Goal: Task Accomplishment & Management: Use online tool/utility

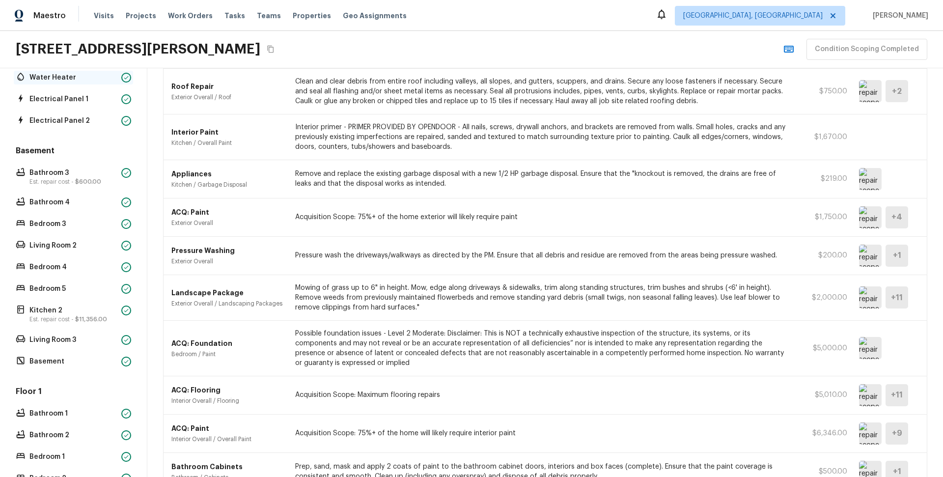
scroll to position [214, 0]
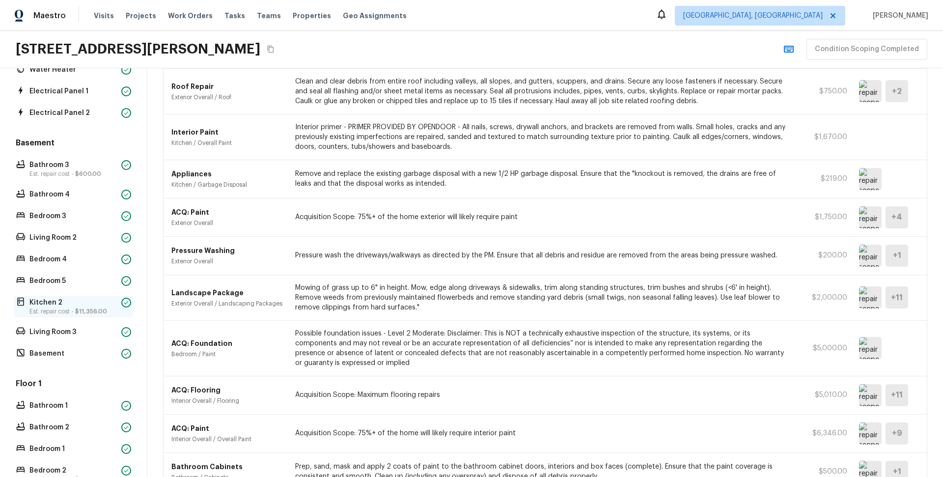
click at [90, 303] on p "Kitchen 2" at bounding box center [73, 303] width 88 height 10
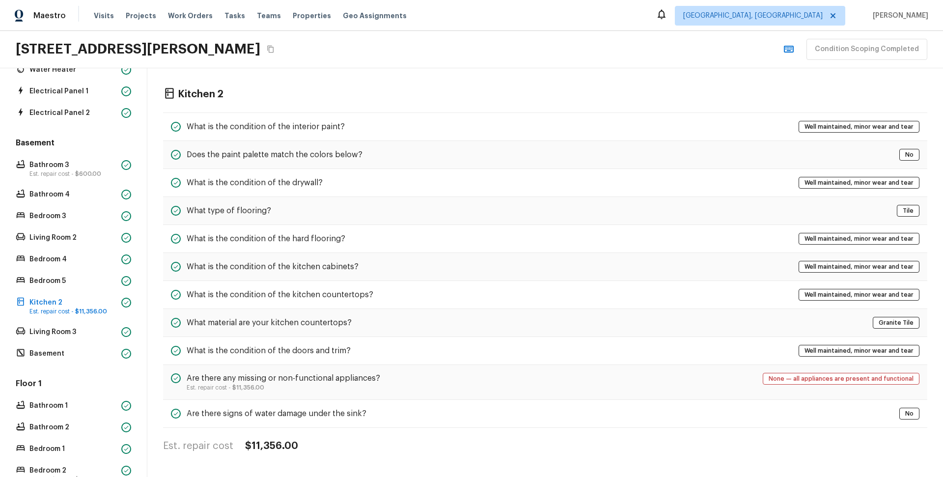
click at [224, 21] on div "Tasks" at bounding box center [234, 16] width 21 height 10
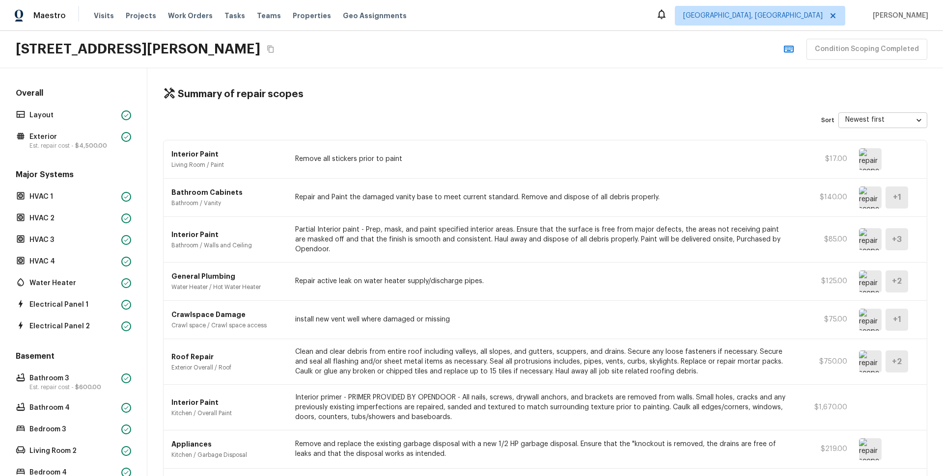
scroll to position [147, 0]
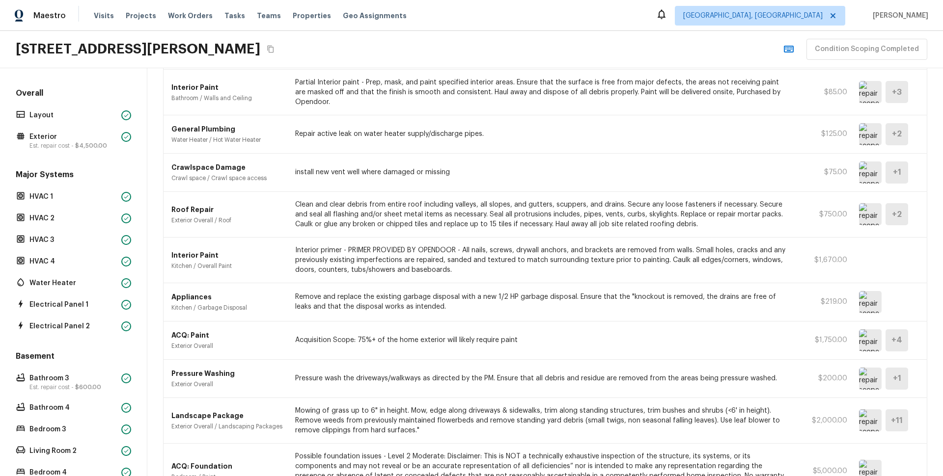
click at [859, 348] on img at bounding box center [870, 340] width 23 height 22
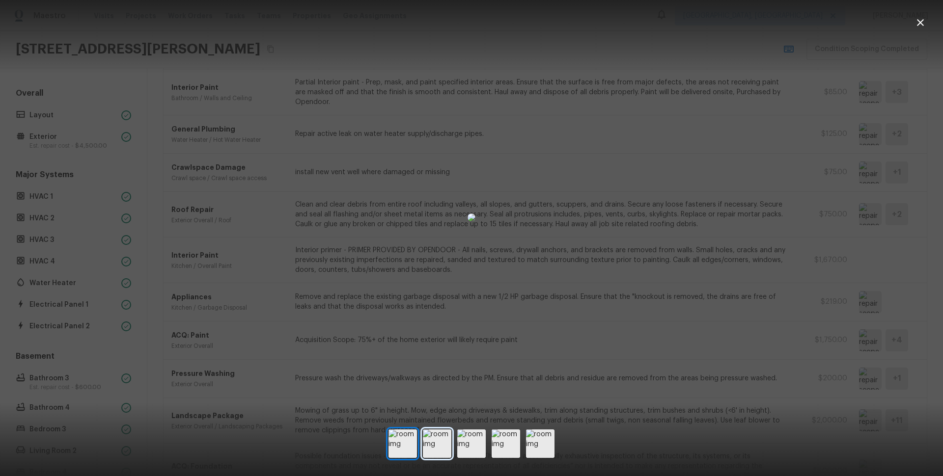
click at [445, 448] on img at bounding box center [437, 444] width 28 height 28
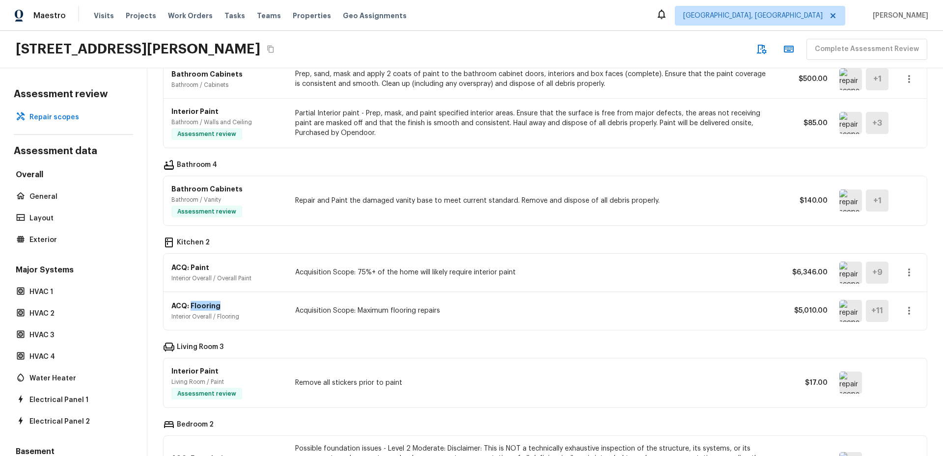
scroll to position [619, 0]
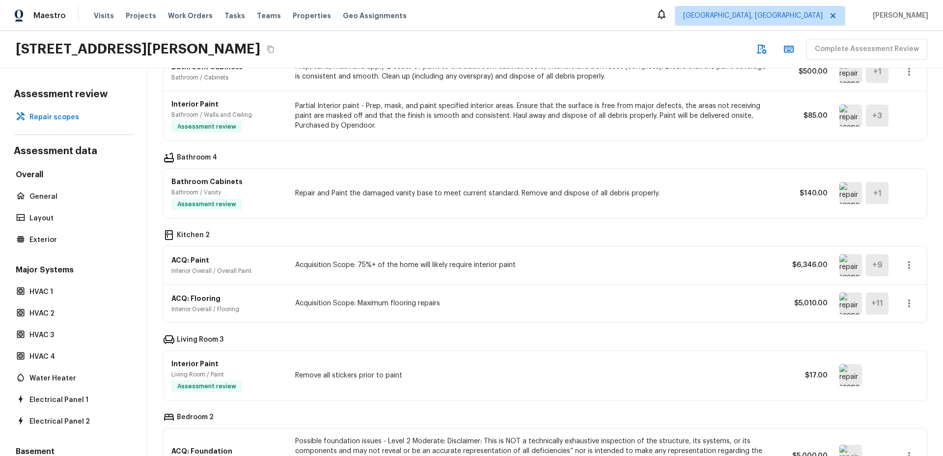
click at [646, 328] on div "General ACQ: Paint Exterior Overall Acquisition Scope: 75%+ of the home exterio…" at bounding box center [545, 39] width 764 height 1044
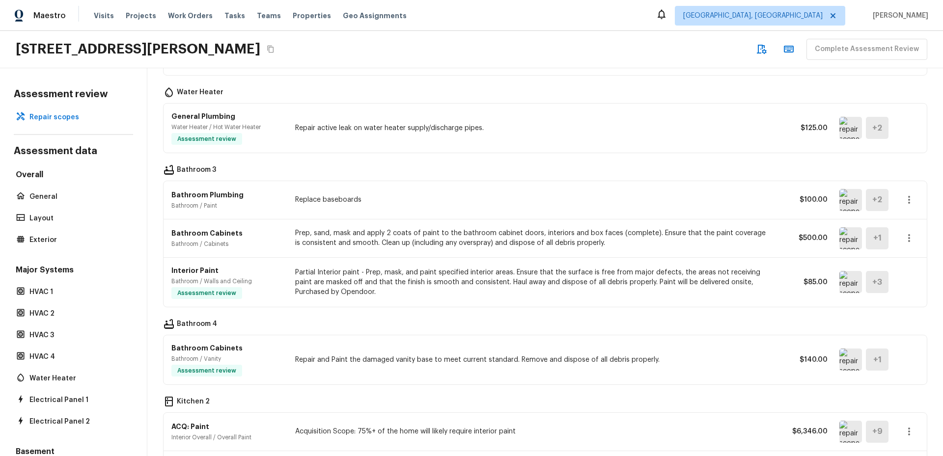
scroll to position [515, 0]
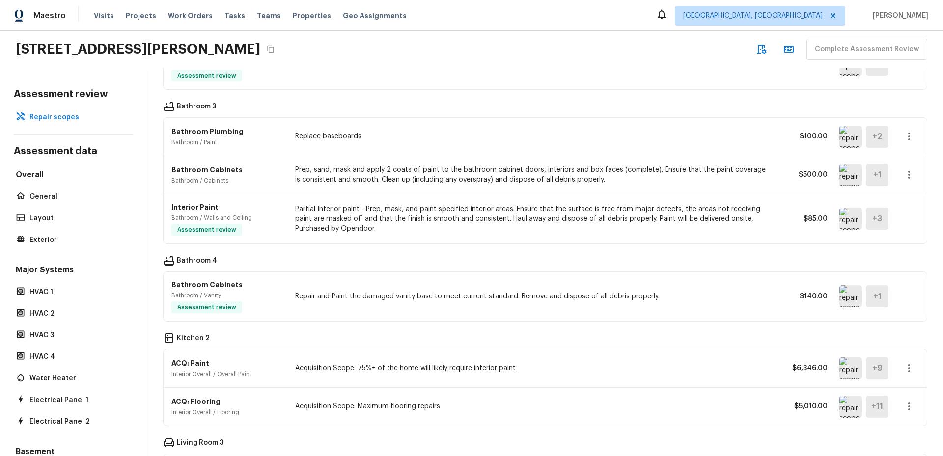
click at [540, 344] on div "Kitchen 2" at bounding box center [545, 339] width 764 height 12
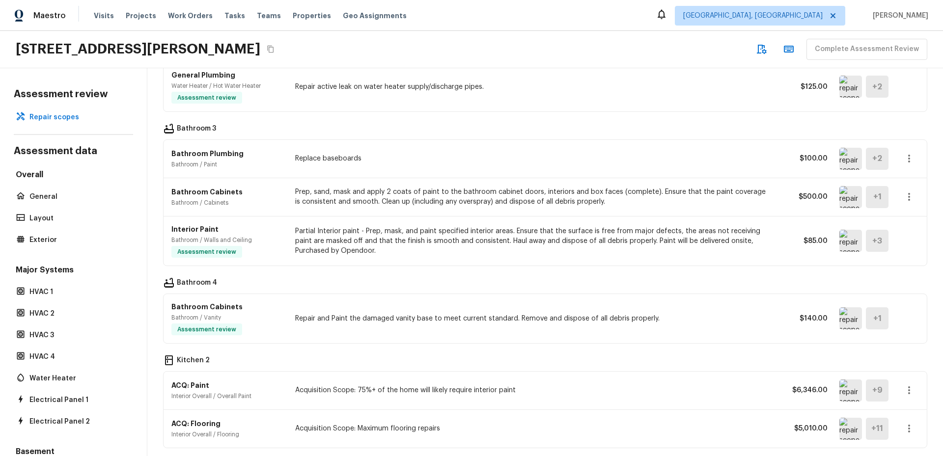
scroll to position [700, 0]
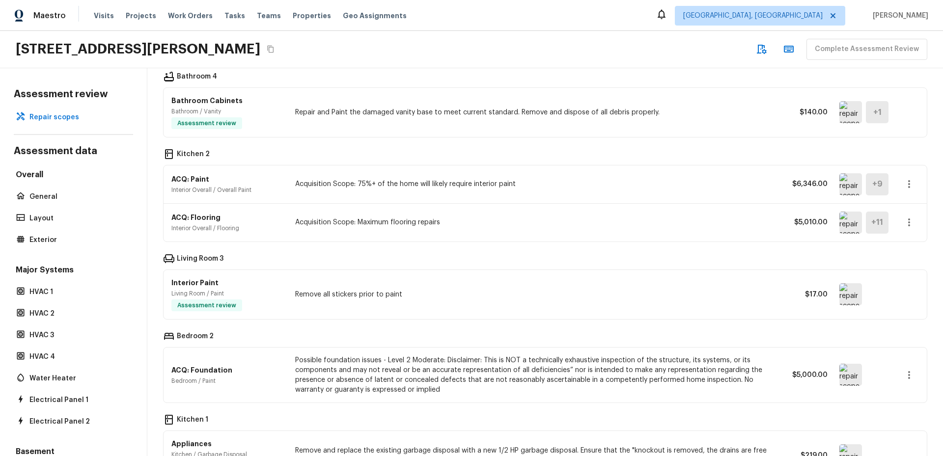
click at [453, 196] on div "ACQ: Paint Interior Overall / Overall Paint Acquisition Scope: 75%+ of the home…" at bounding box center [544, 184] width 763 height 38
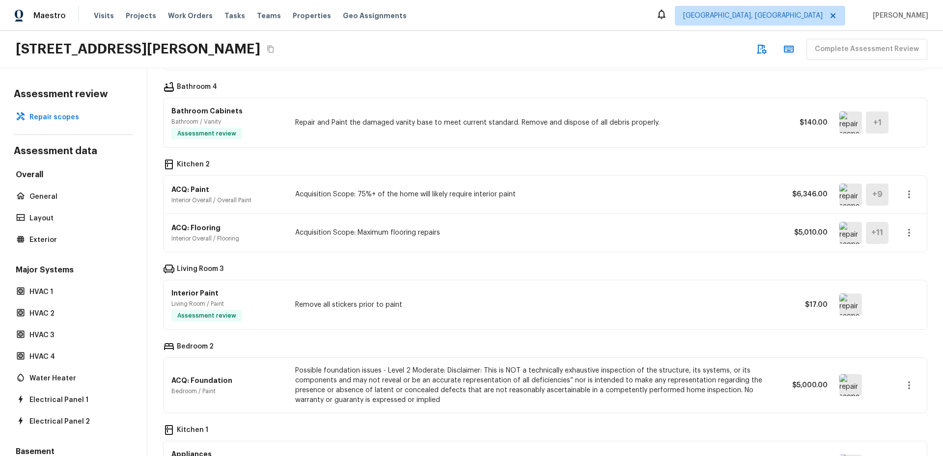
scroll to position [785, 0]
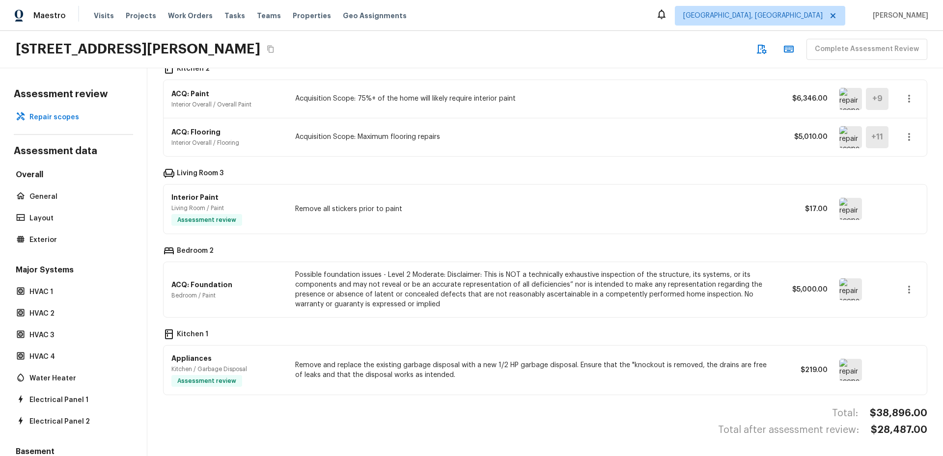
click at [839, 295] on img at bounding box center [850, 289] width 23 height 22
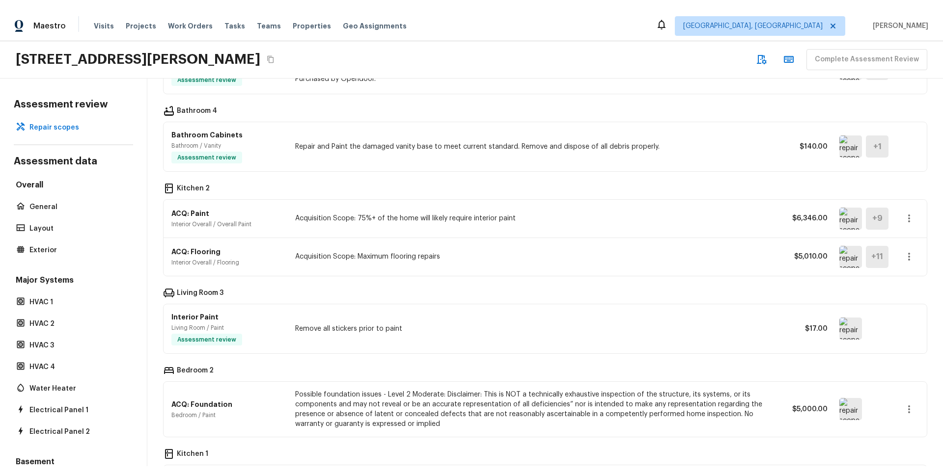
scroll to position [700, 0]
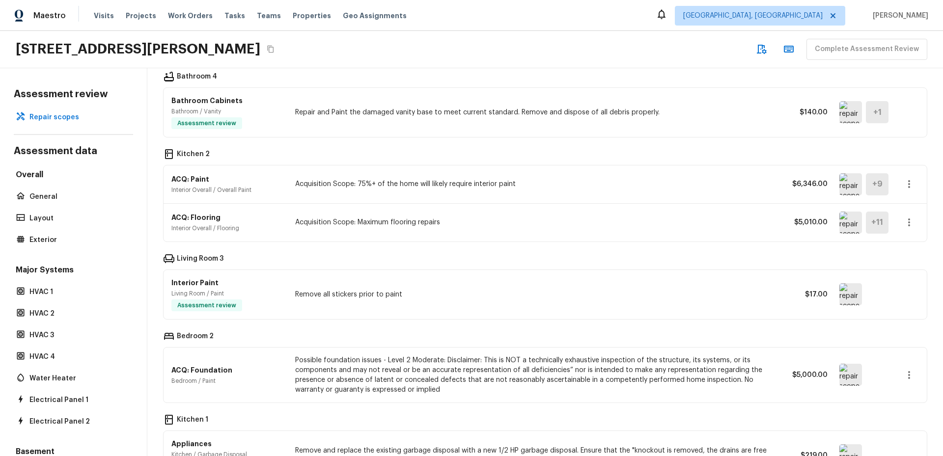
click at [355, 227] on p "Acquisition Scope: Maximum flooring repairs" at bounding box center [533, 222] width 476 height 10
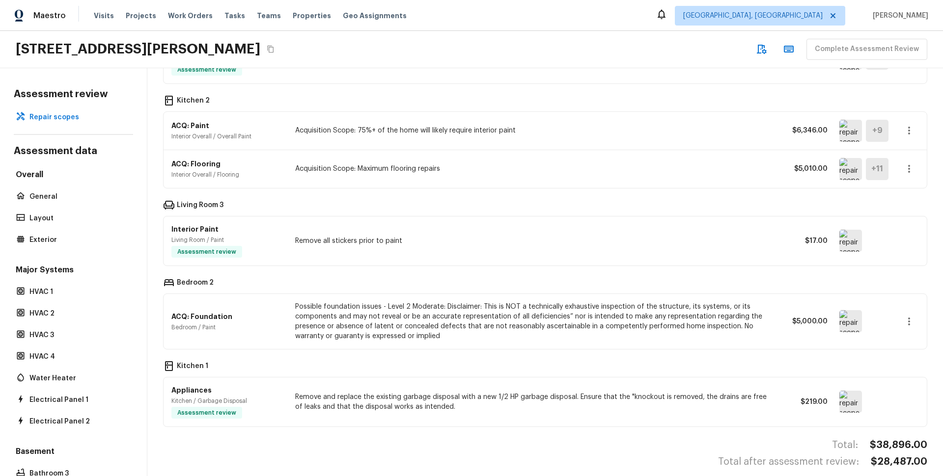
scroll to position [772, 0]
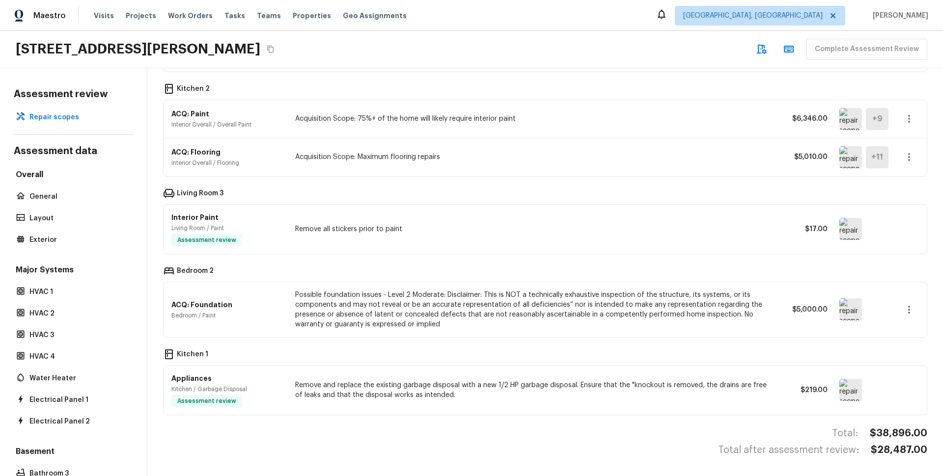
click at [843, 303] on img at bounding box center [850, 309] width 23 height 22
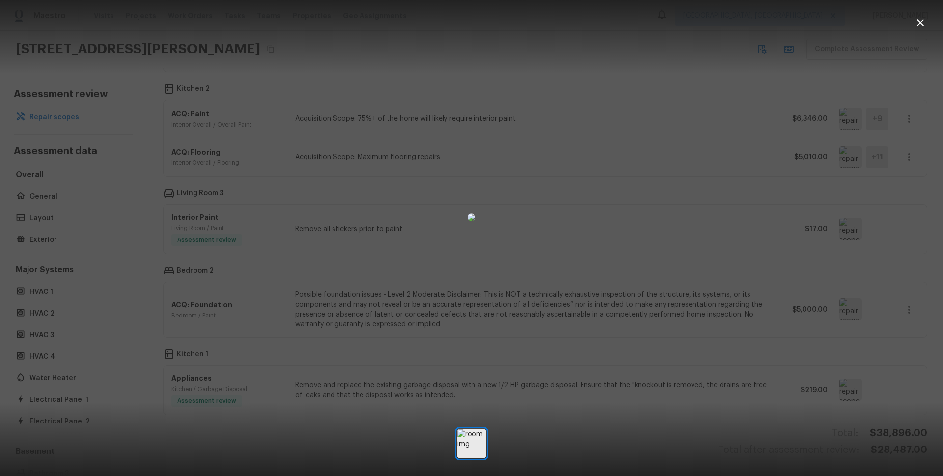
click at [843, 303] on div at bounding box center [471, 218] width 943 height 404
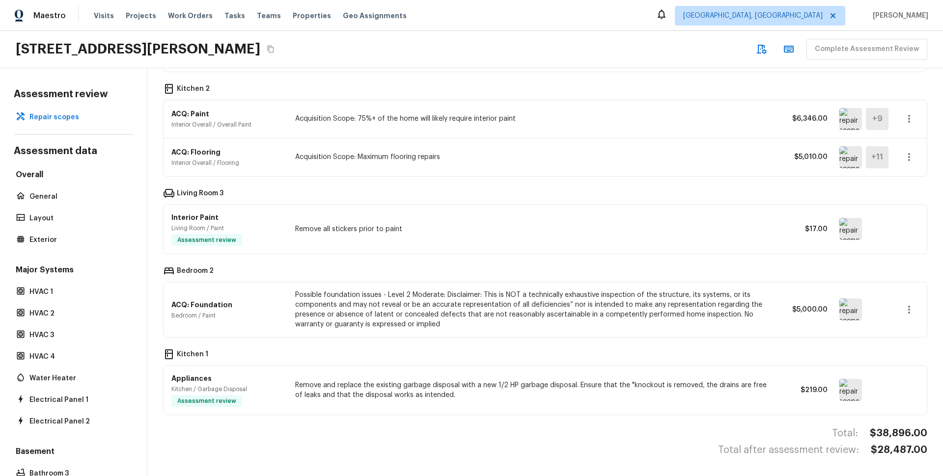
click at [843, 303] on img at bounding box center [850, 309] width 23 height 22
click at [839, 221] on img at bounding box center [850, 229] width 23 height 22
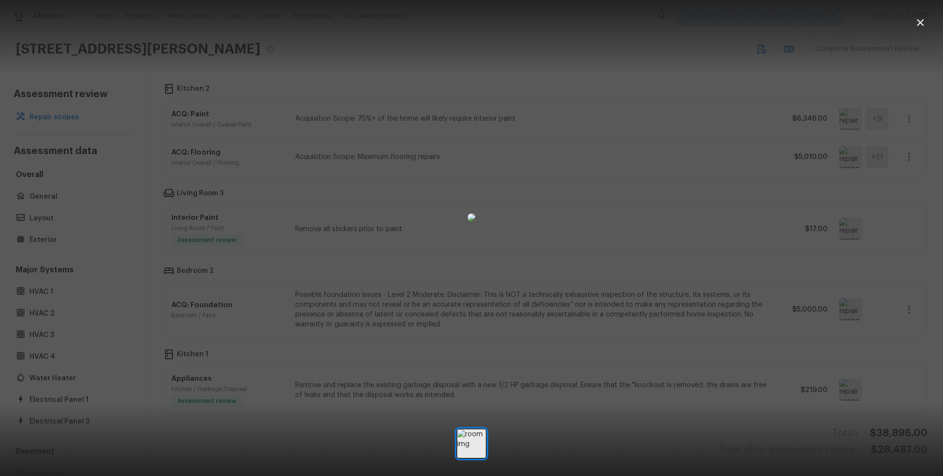
click at [795, 226] on div at bounding box center [471, 218] width 943 height 404
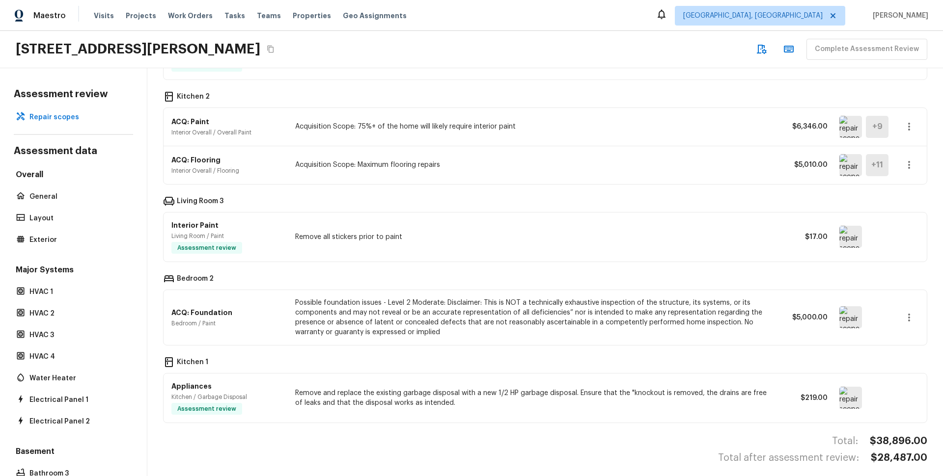
scroll to position [750, 0]
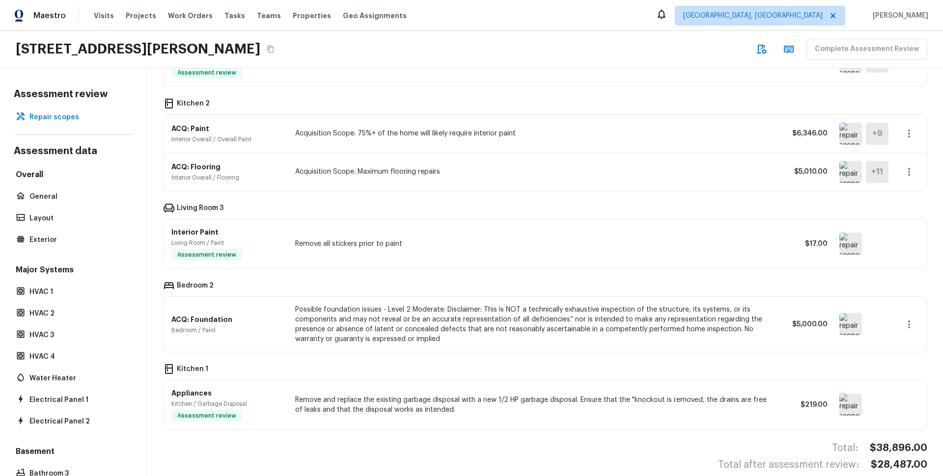
click at [844, 409] on img at bounding box center [850, 405] width 23 height 22
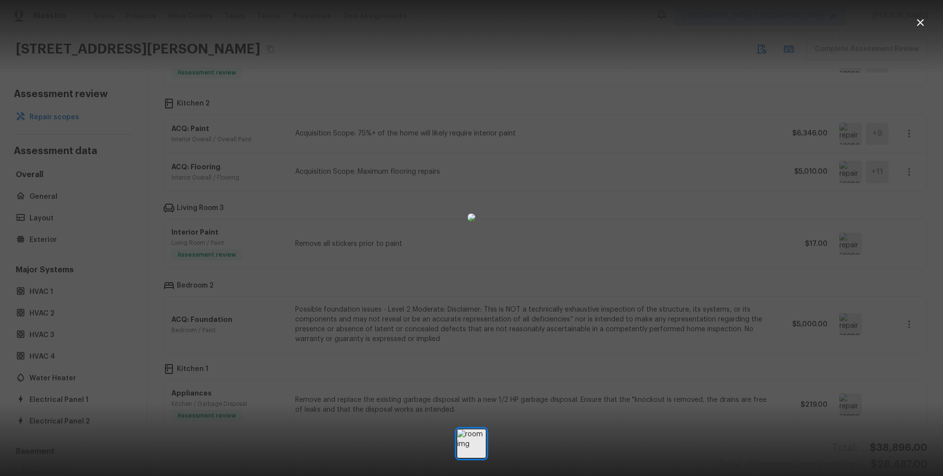
click at [831, 350] on div at bounding box center [471, 218] width 943 height 404
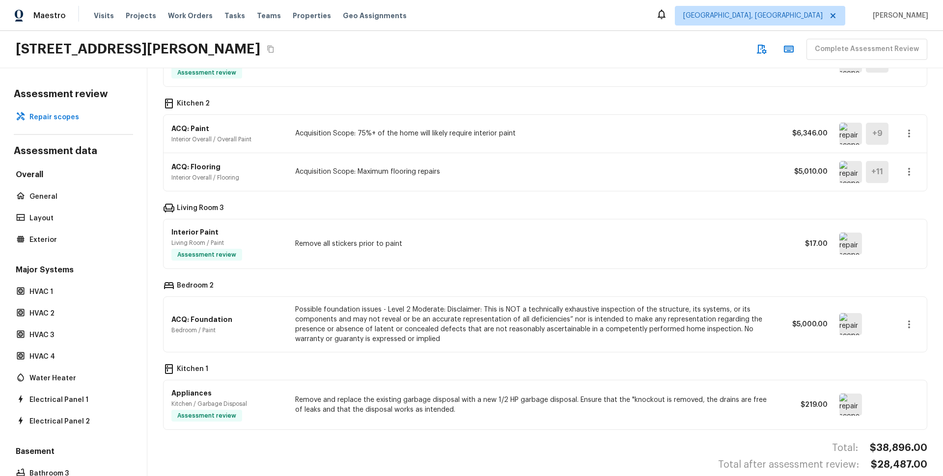
click at [841, 407] on img at bounding box center [850, 405] width 23 height 22
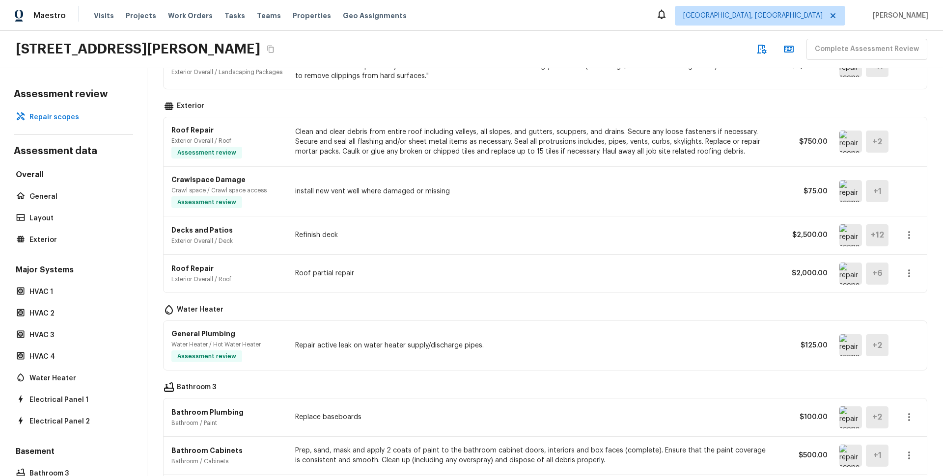
scroll to position [21, 0]
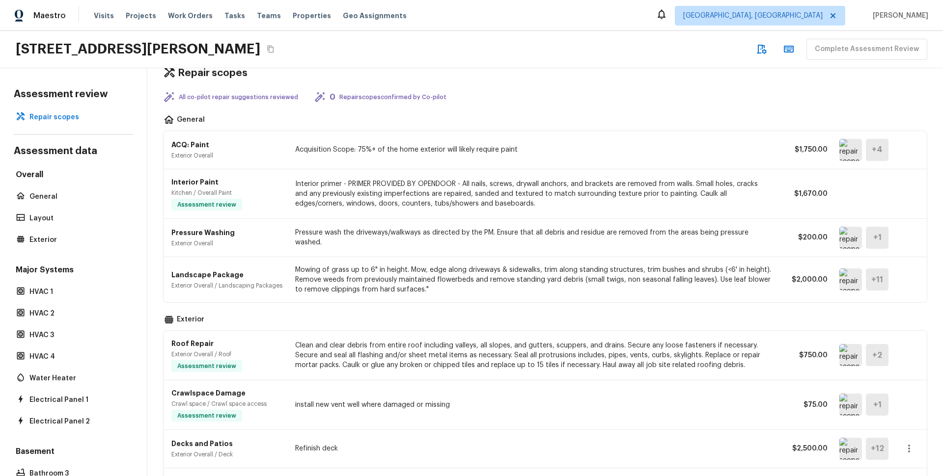
click at [839, 356] on img at bounding box center [850, 355] width 23 height 22
click at [840, 407] on img at bounding box center [850, 405] width 23 height 22
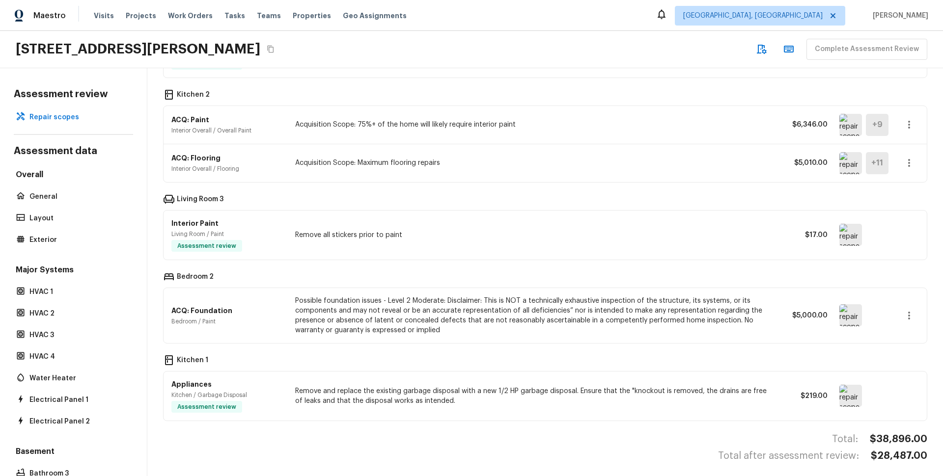
scroll to position [772, 0]
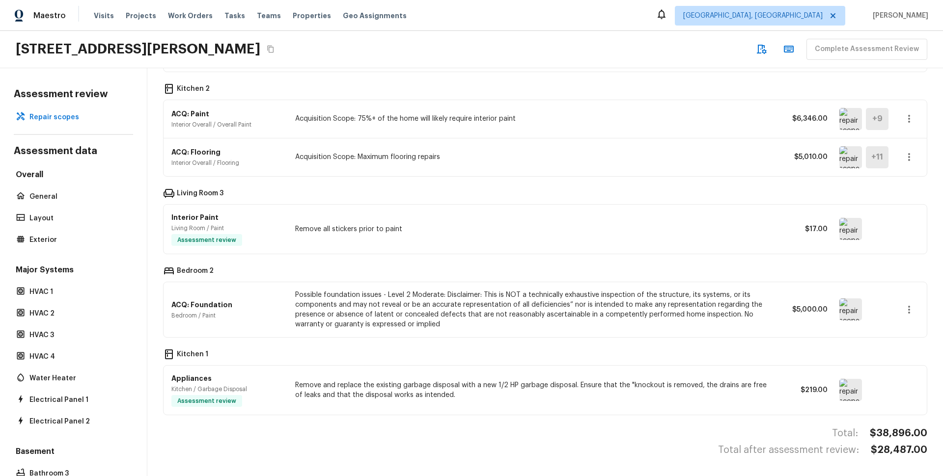
click at [843, 307] on img at bounding box center [850, 309] width 23 height 22
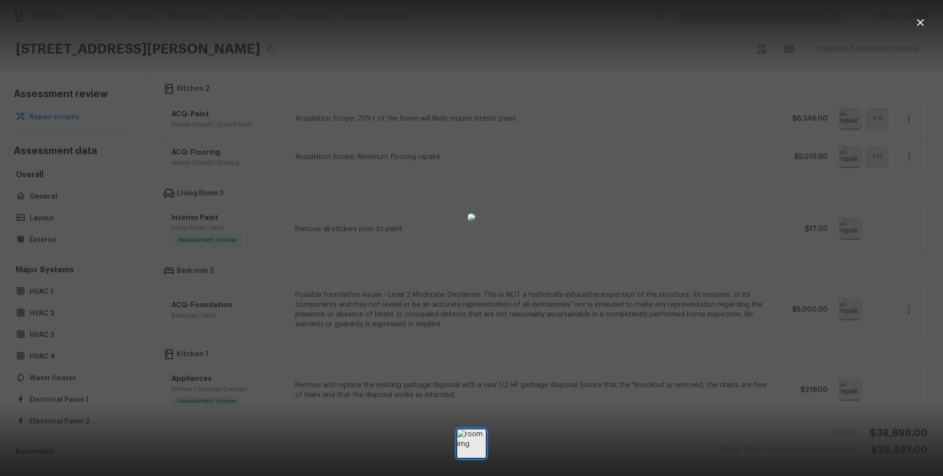
click at [843, 307] on div at bounding box center [471, 218] width 943 height 404
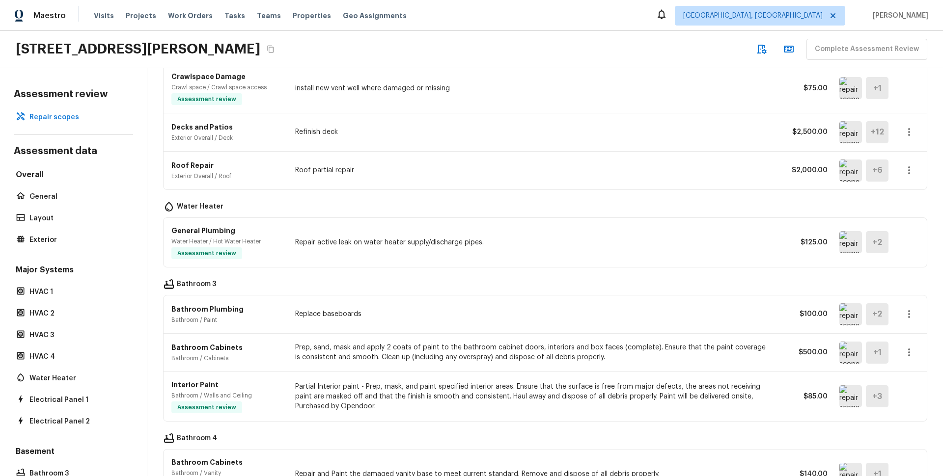
scroll to position [242, 0]
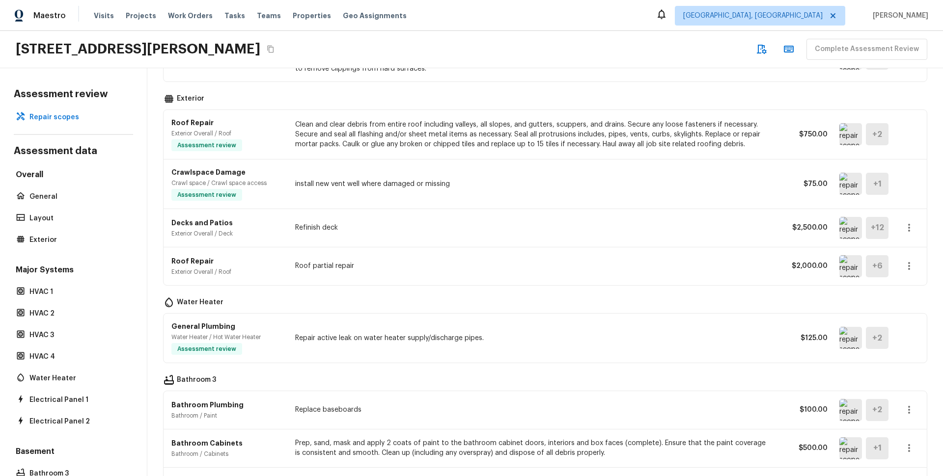
click at [839, 269] on img at bounding box center [850, 266] width 23 height 22
click at [841, 241] on div "Decks and Patios Exterior Overall / Deck Refinish deck $2,500.00 + 12" at bounding box center [544, 228] width 763 height 38
click at [839, 233] on img at bounding box center [850, 228] width 23 height 22
click at [839, 257] on img at bounding box center [850, 266] width 23 height 22
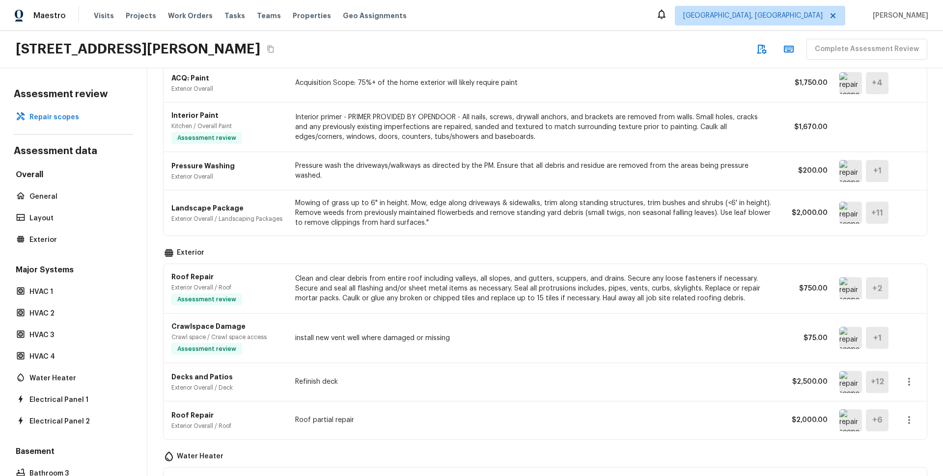
scroll to position [88, 0]
click at [839, 288] on img at bounding box center [850, 288] width 23 height 22
click at [839, 417] on img at bounding box center [850, 420] width 23 height 22
click at [821, 417] on div "Roof Repair Exterior Overall / Roof Roof partial repair $2,000.00 + 6" at bounding box center [544, 420] width 763 height 38
click at [839, 417] on img at bounding box center [850, 420] width 23 height 22
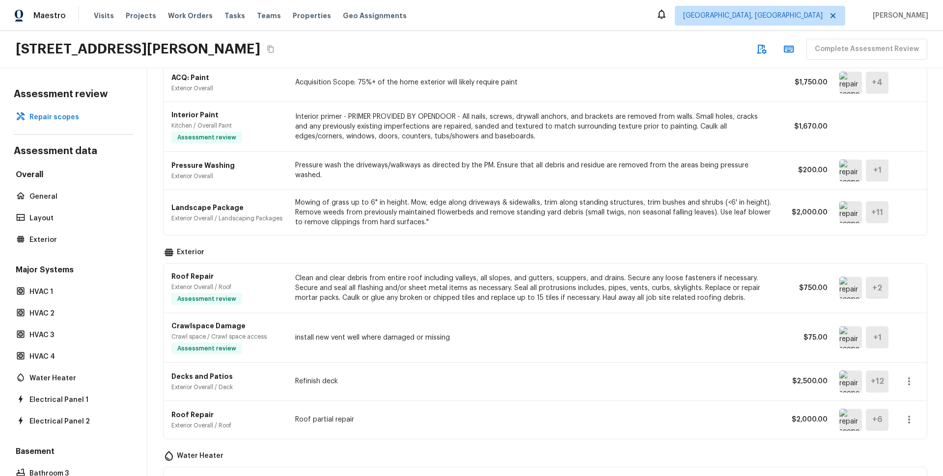
click at [834, 299] on div "Roof Repair Exterior Overall / Roof Assessment review Clean and clear debris fr…" at bounding box center [544, 289] width 763 height 50
click at [839, 285] on img at bounding box center [850, 288] width 23 height 22
click at [839, 338] on img at bounding box center [850, 337] width 23 height 22
click at [840, 364] on div "Decks and Patios Exterior Overall / Deck Refinish deck $2,500.00 + 12" at bounding box center [544, 382] width 763 height 38
click at [839, 372] on img at bounding box center [850, 382] width 23 height 22
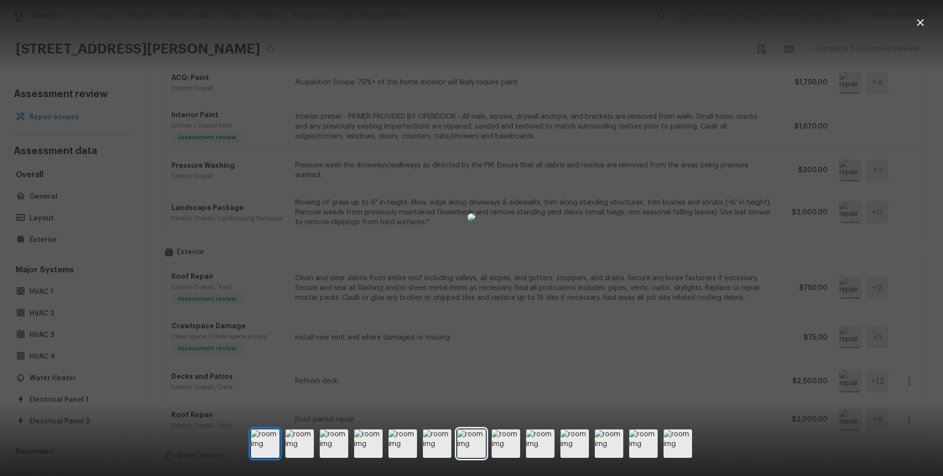
click at [484, 445] on img at bounding box center [471, 444] width 28 height 28
click at [338, 439] on img at bounding box center [334, 444] width 28 height 28
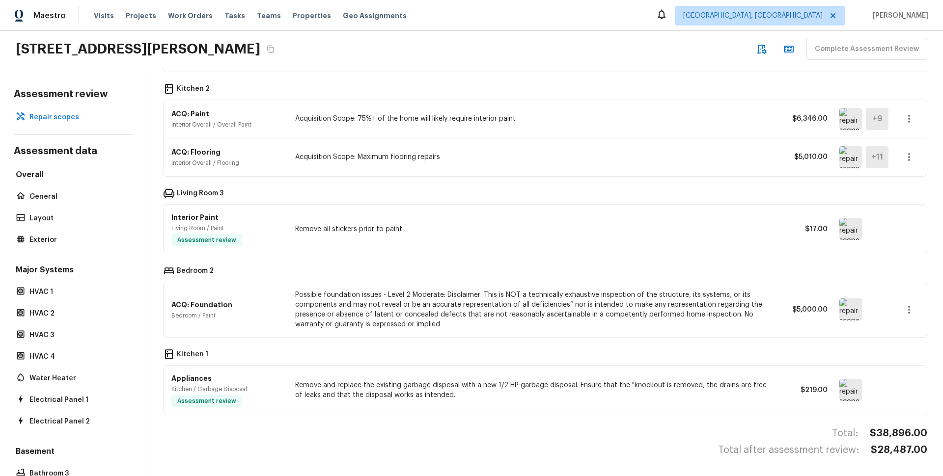
scroll to position [0, 0]
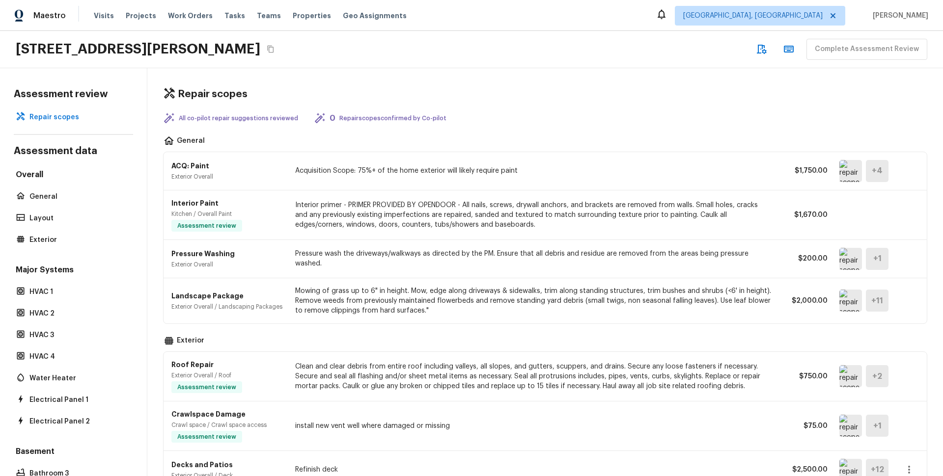
click at [219, 227] on span "Assessment review" at bounding box center [206, 226] width 67 height 10
click at [360, 228] on p "Interior primer - PRIMER PROVIDED BY OPENDOOR - All nails, screws, drywall anch…" at bounding box center [533, 214] width 476 height 29
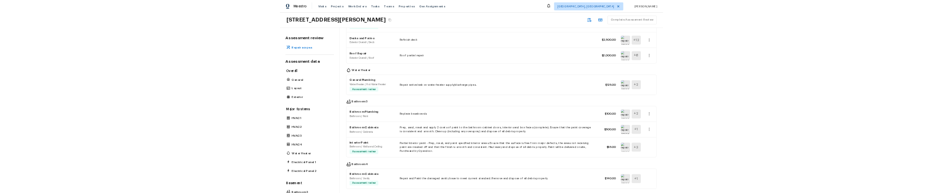
scroll to position [772, 0]
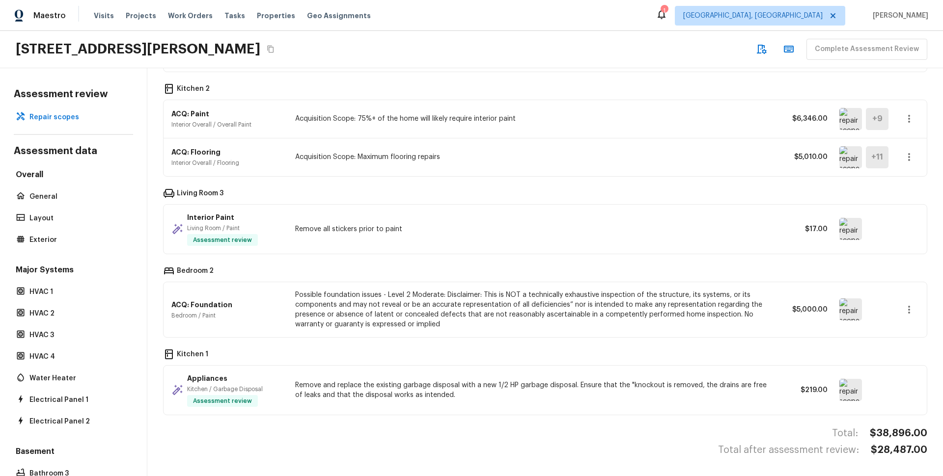
scroll to position [762, 0]
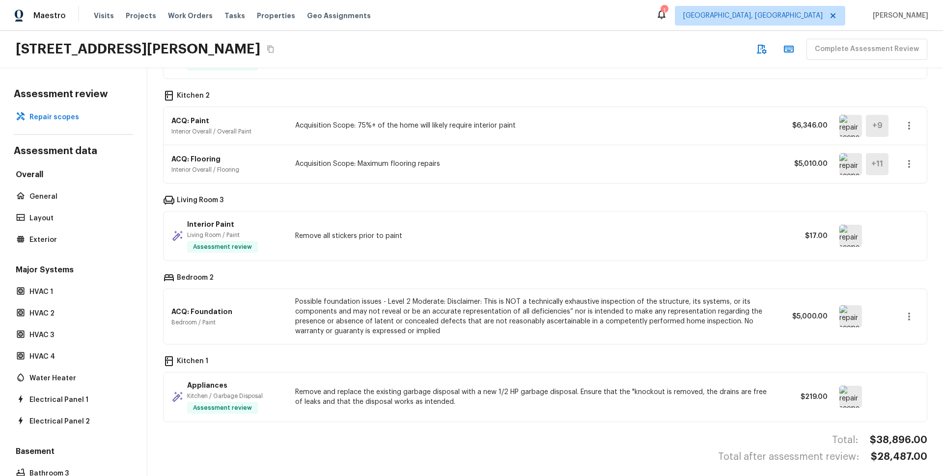
click at [849, 244] on div at bounding box center [863, 236] width 48 height 22
click at [846, 245] on img at bounding box center [850, 236] width 23 height 22
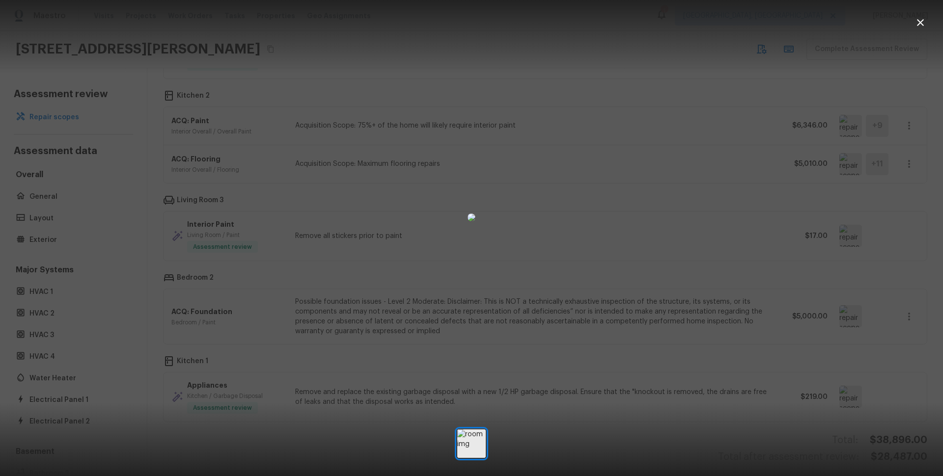
click at [849, 248] on div at bounding box center [471, 218] width 943 height 404
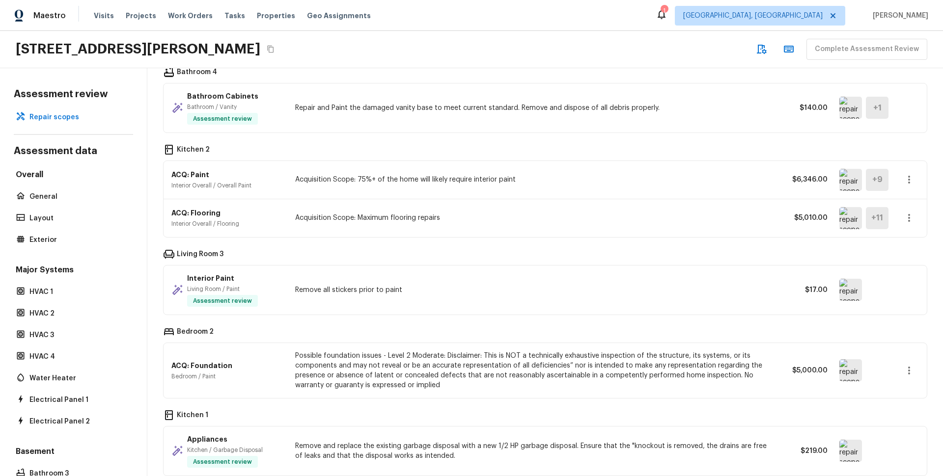
scroll to position [696, 0]
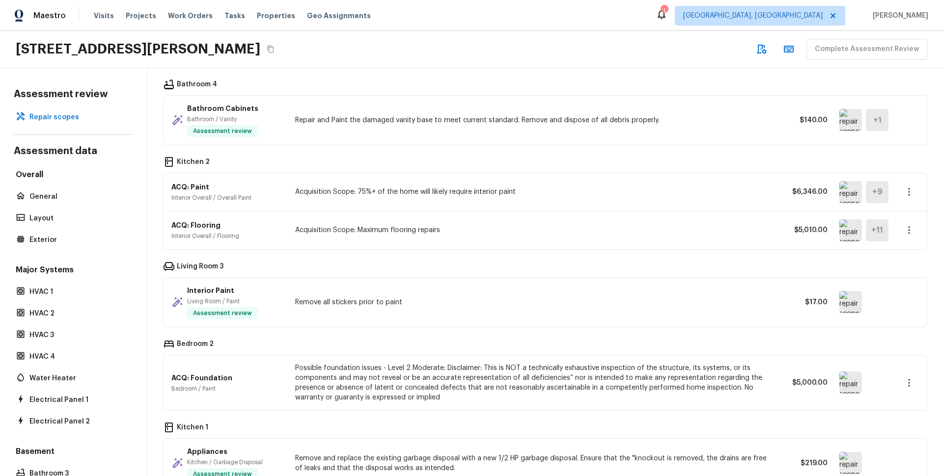
click at [839, 131] on img at bounding box center [850, 120] width 23 height 22
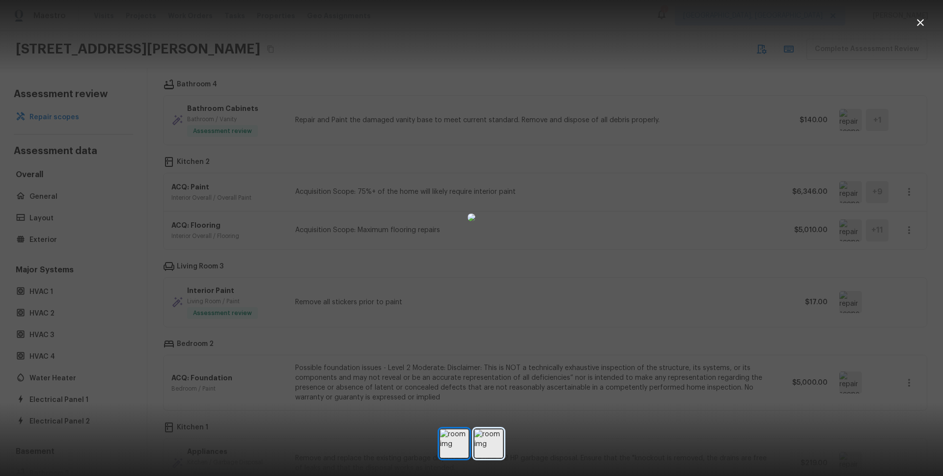
click at [488, 437] on img at bounding box center [488, 444] width 28 height 28
click at [475, 221] on img at bounding box center [471, 218] width 8 height 8
click at [657, 316] on div at bounding box center [471, 218] width 943 height 404
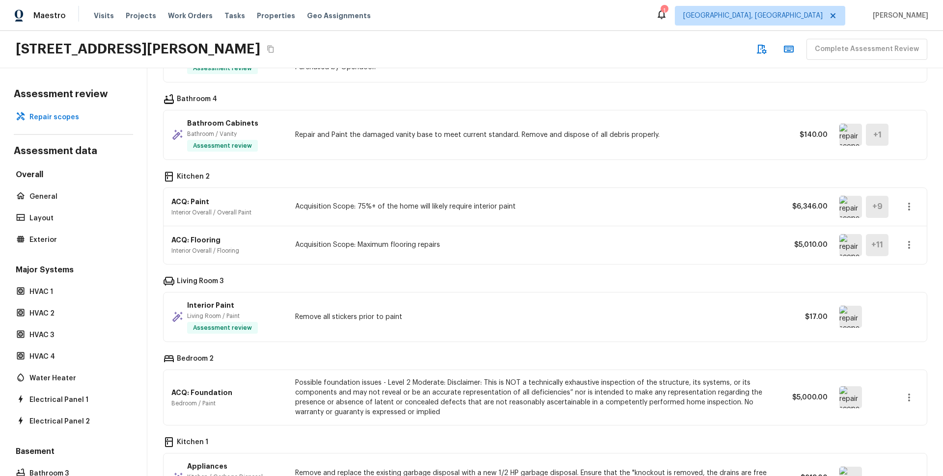
scroll to position [659, 0]
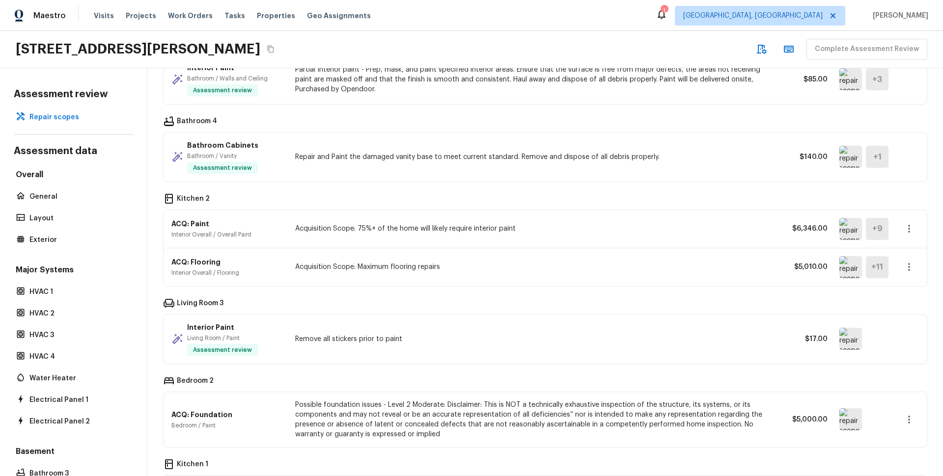
click at [839, 168] on img at bounding box center [850, 157] width 23 height 22
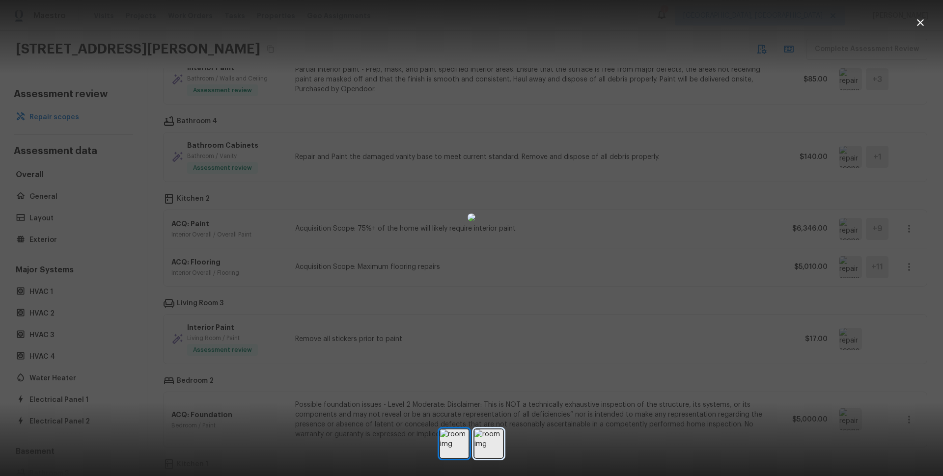
click at [479, 434] on img at bounding box center [488, 444] width 28 height 28
click at [627, 299] on div at bounding box center [471, 218] width 943 height 404
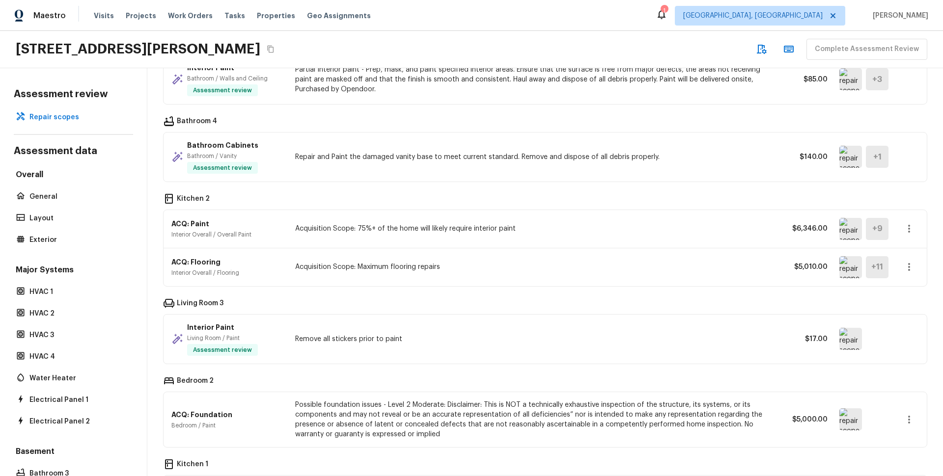
scroll to position [563, 0]
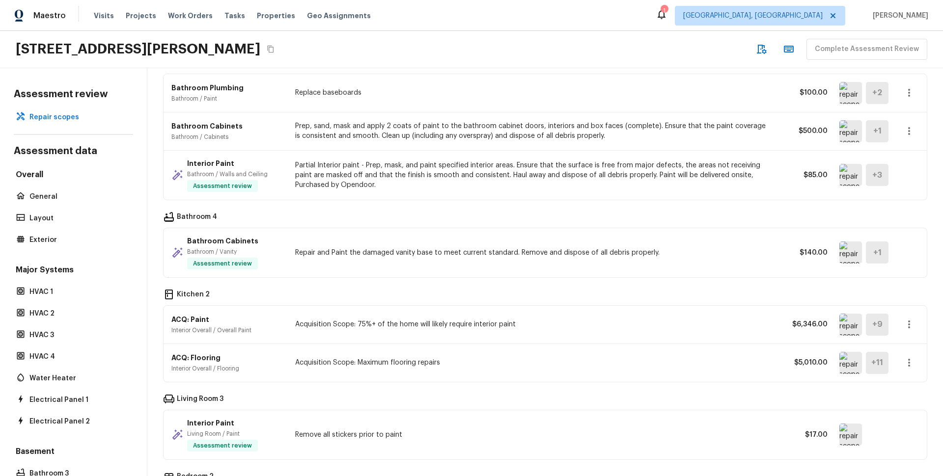
click at [839, 184] on img at bounding box center [850, 175] width 23 height 22
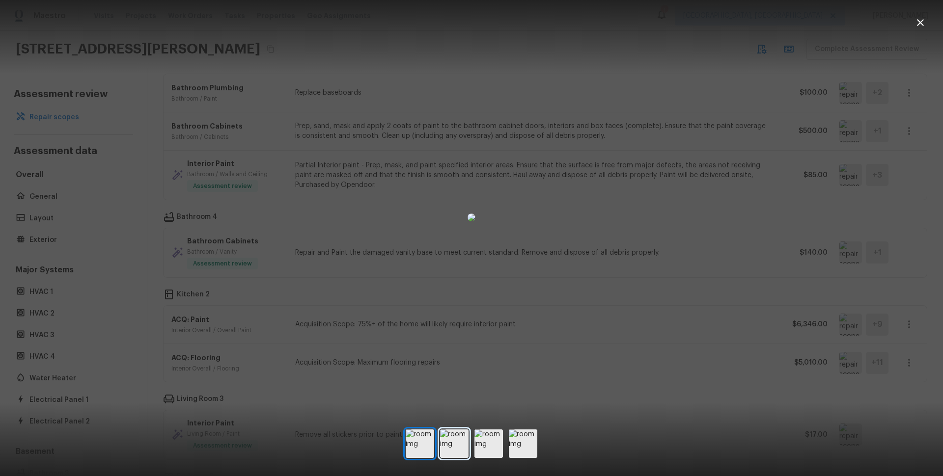
click at [463, 434] on img at bounding box center [454, 444] width 28 height 28
click at [496, 435] on img at bounding box center [488, 444] width 28 height 28
click at [523, 435] on img at bounding box center [523, 444] width 28 height 28
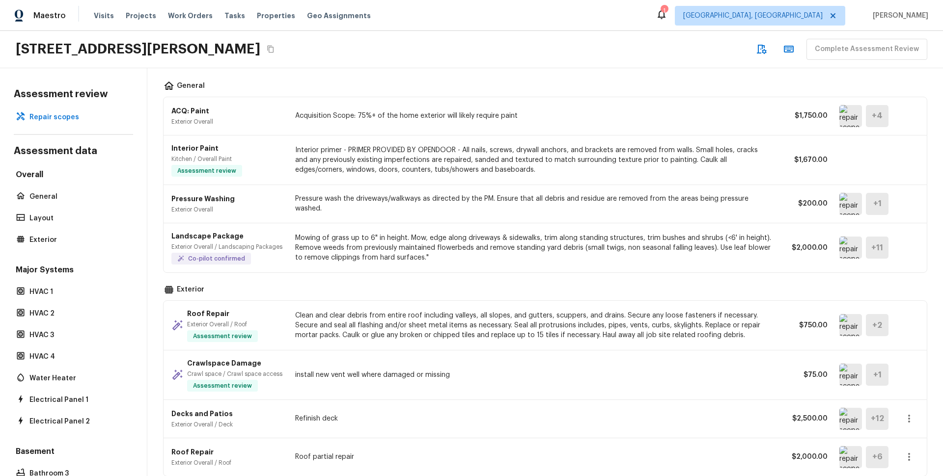
scroll to position [0, 0]
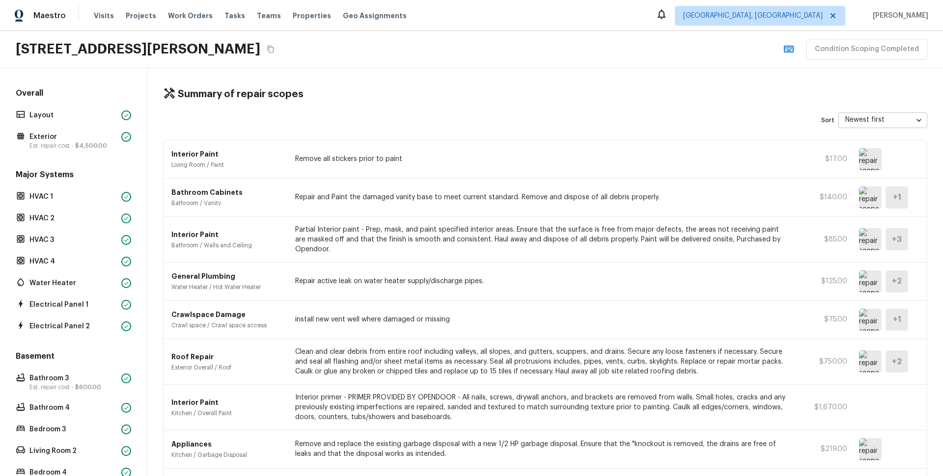
click at [495, 100] on div "Summary of repair scopes" at bounding box center [545, 94] width 764 height 13
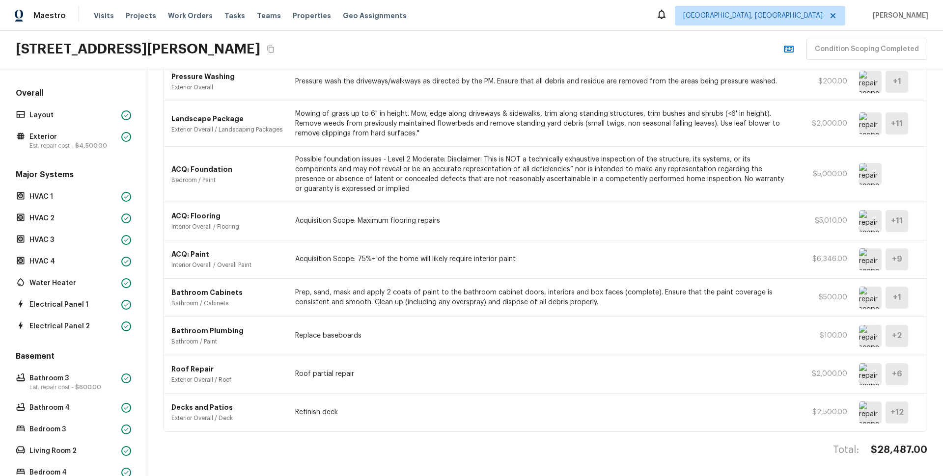
click at [87, 248] on div "Major Systems HVAC 1 HVAC 2 HVAC 3 HVAC 4 Water Heater Electrical Panel 1 Elect…" at bounding box center [73, 251] width 119 height 164
click at [73, 241] on p "HVAC 3" at bounding box center [73, 240] width 88 height 10
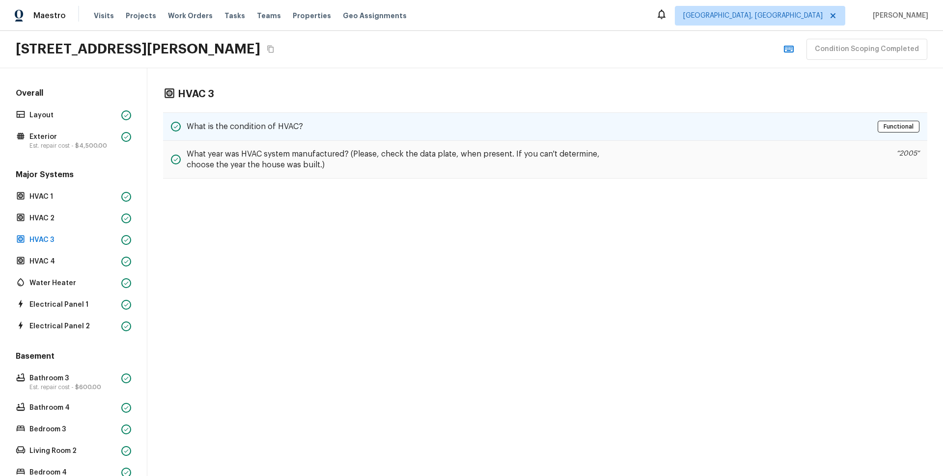
click at [309, 138] on div "What is the condition of HVAC? Functional" at bounding box center [545, 126] width 764 height 28
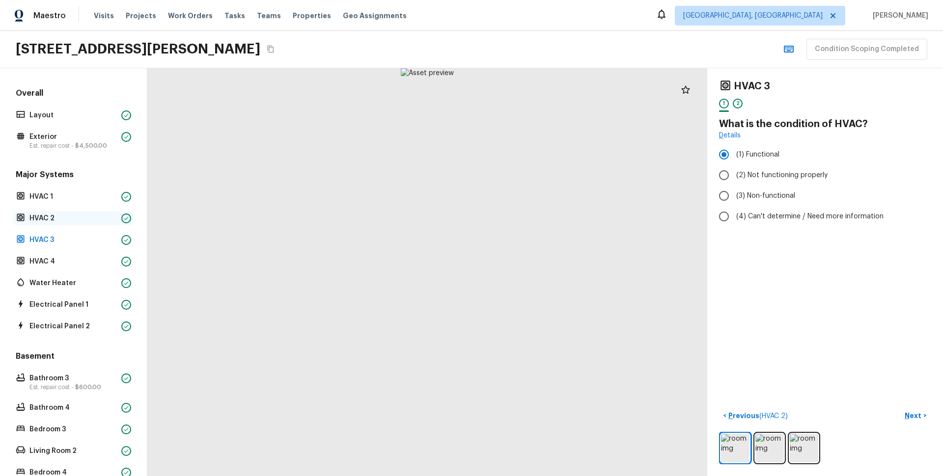
click at [98, 217] on p "HVAC 2" at bounding box center [73, 219] width 88 height 10
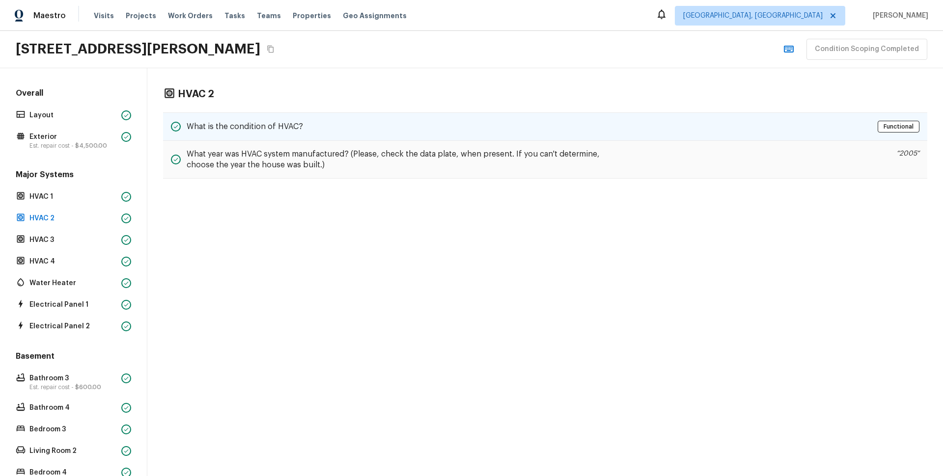
click at [274, 125] on h5 "What is the condition of HVAC?" at bounding box center [245, 126] width 116 height 11
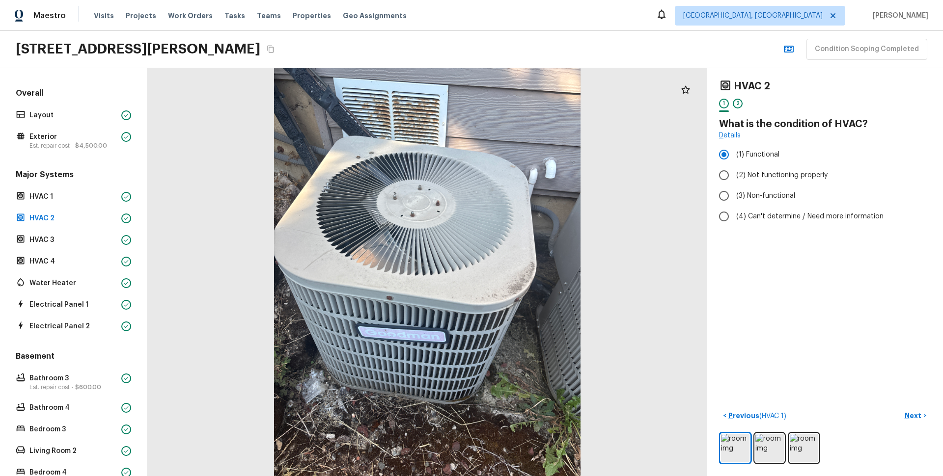
click at [89, 206] on div "Major Systems HVAC 1 HVAC 2 HVAC 3 HVAC 4 Water Heater Electrical Panel 1 Elect…" at bounding box center [73, 251] width 119 height 164
click at [87, 201] on p "HVAC 1" at bounding box center [73, 197] width 88 height 10
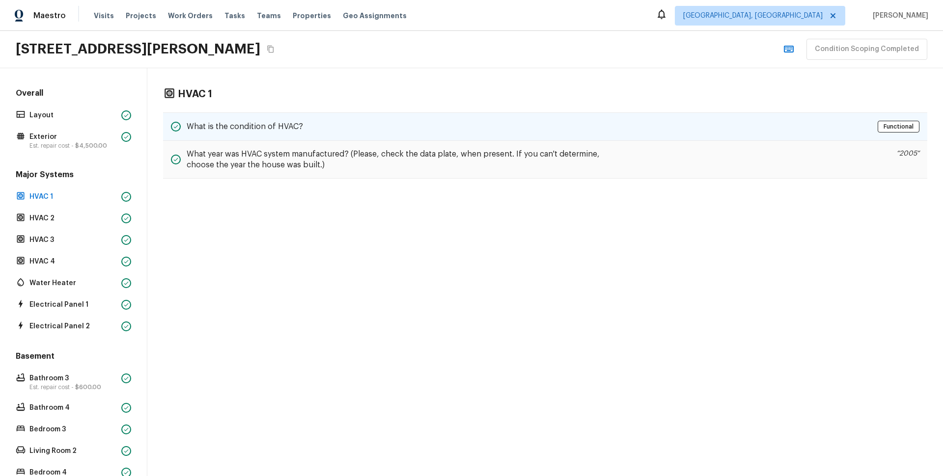
click at [262, 124] on h5 "What is the condition of HVAC?" at bounding box center [245, 126] width 116 height 11
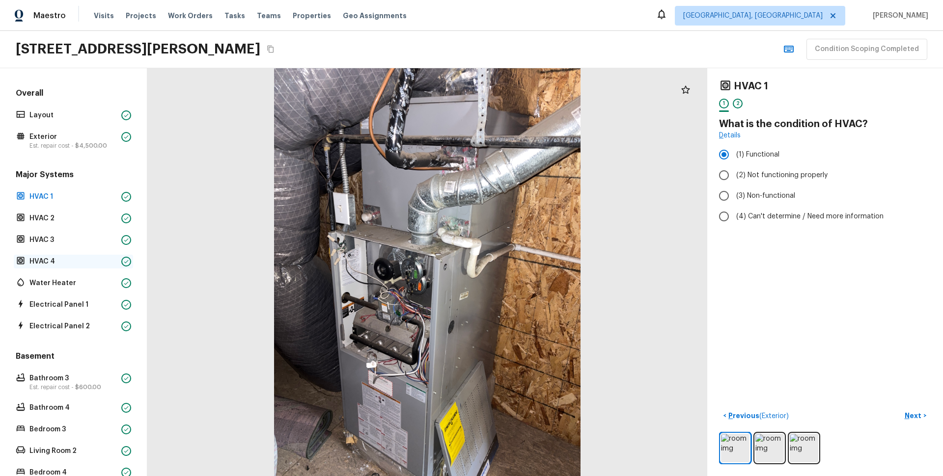
click at [75, 262] on p "HVAC 4" at bounding box center [73, 262] width 88 height 10
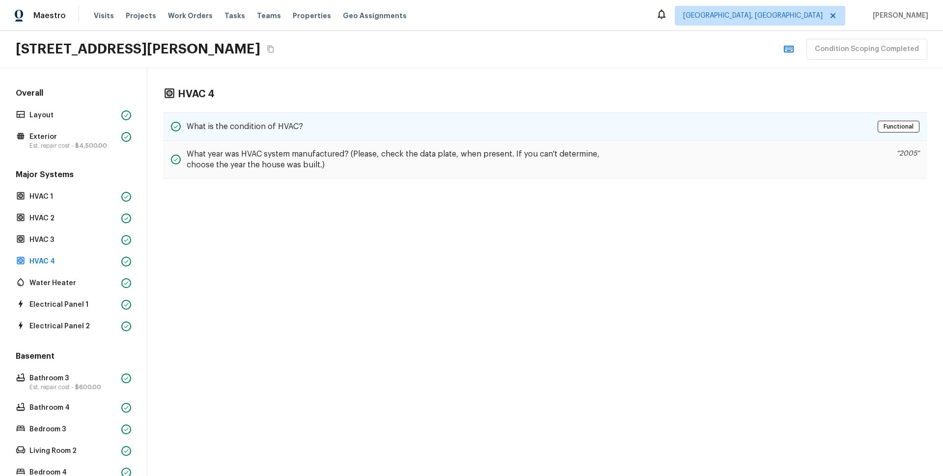
click at [365, 133] on div "What is the condition of HVAC? Functional" at bounding box center [545, 126] width 764 height 28
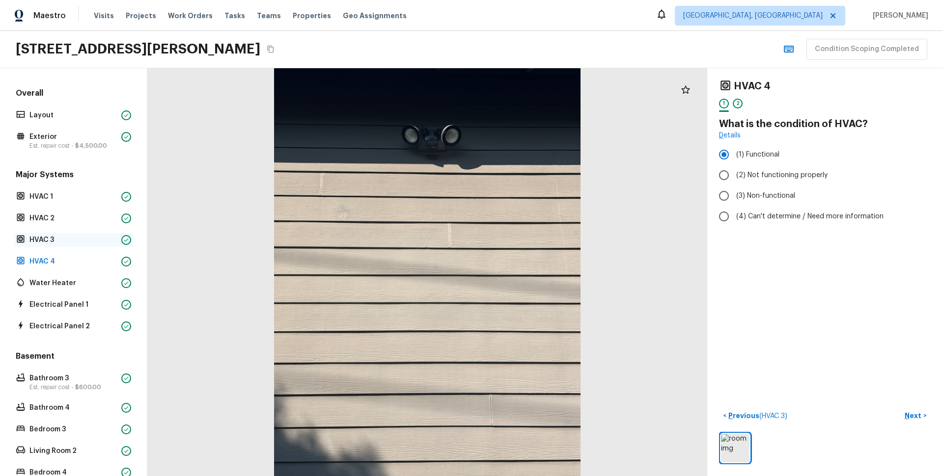
click at [64, 240] on p "HVAC 3" at bounding box center [73, 240] width 88 height 10
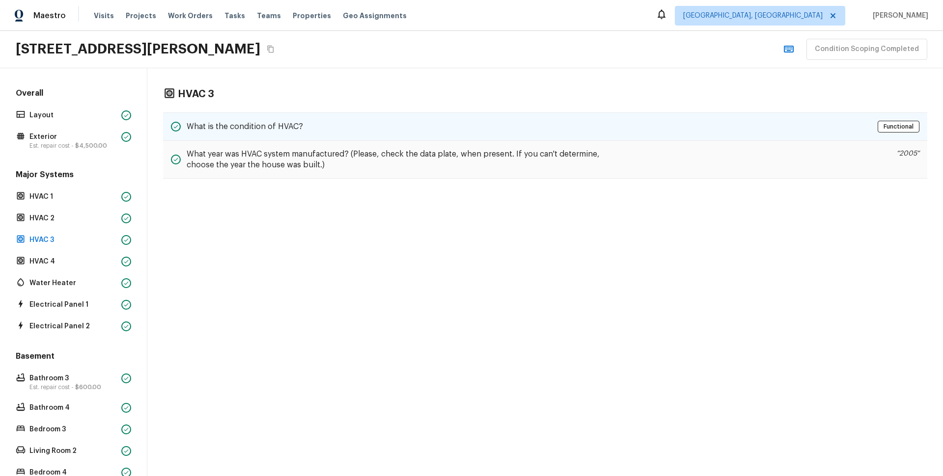
click at [224, 138] on div "What is the condition of HVAC? Functional" at bounding box center [545, 126] width 764 height 28
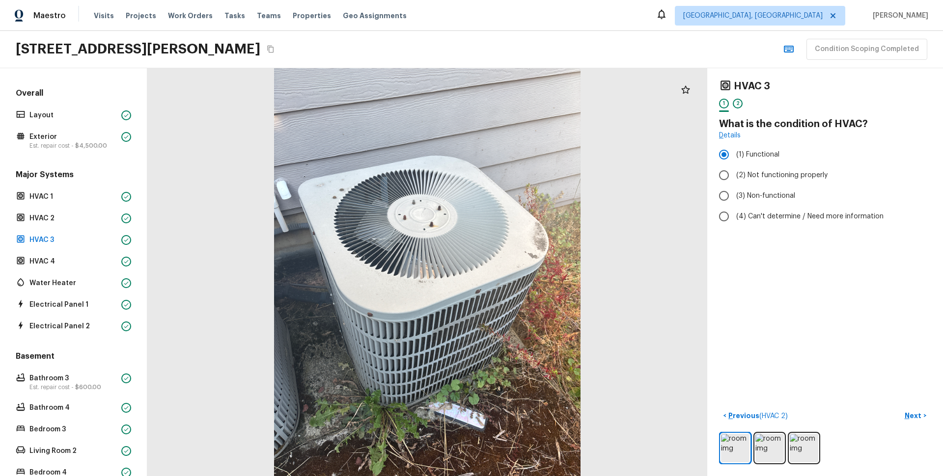
click at [57, 316] on div "Major Systems HVAC 1 HVAC 2 HVAC 3 HVAC 4 Water Heater Electrical Panel 1 Elect…" at bounding box center [73, 251] width 119 height 164
click at [55, 309] on p "Electrical Panel 1" at bounding box center [73, 305] width 88 height 10
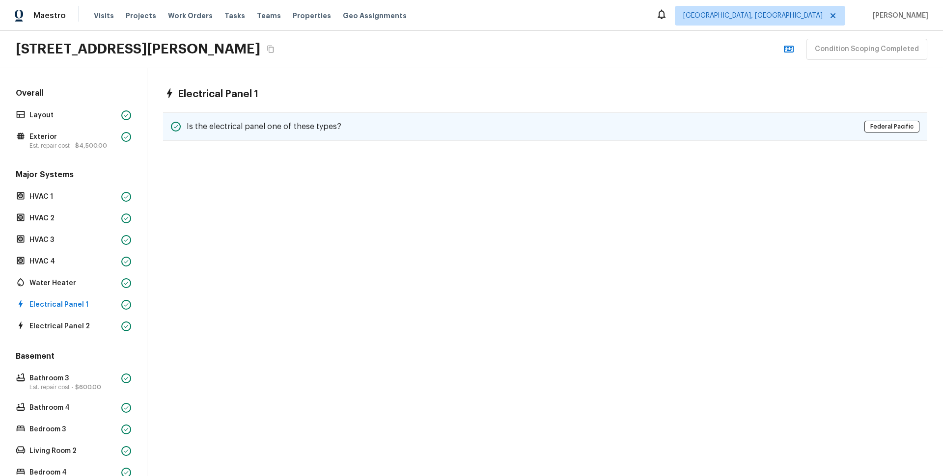
click at [296, 118] on div "Is the electrical panel one of these types? Federal Pacific" at bounding box center [545, 126] width 764 height 28
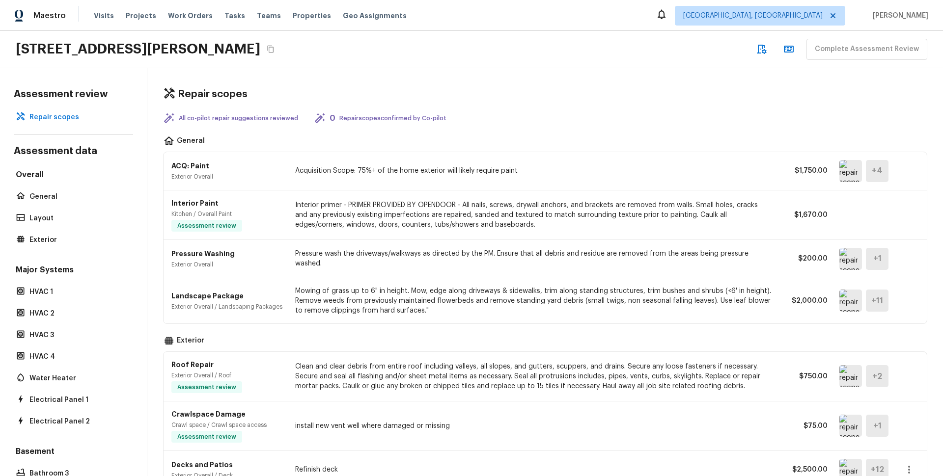
scroll to position [772, 0]
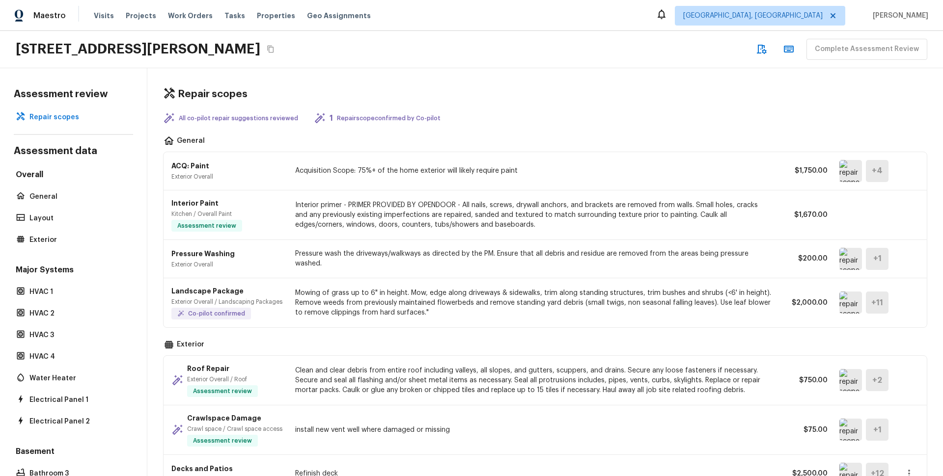
click at [824, 261] on div "Pressure Washing Exterior Overall Pressure wash the driveways/walkways as direc…" at bounding box center [544, 259] width 763 height 38
click at [843, 260] on img at bounding box center [850, 259] width 23 height 22
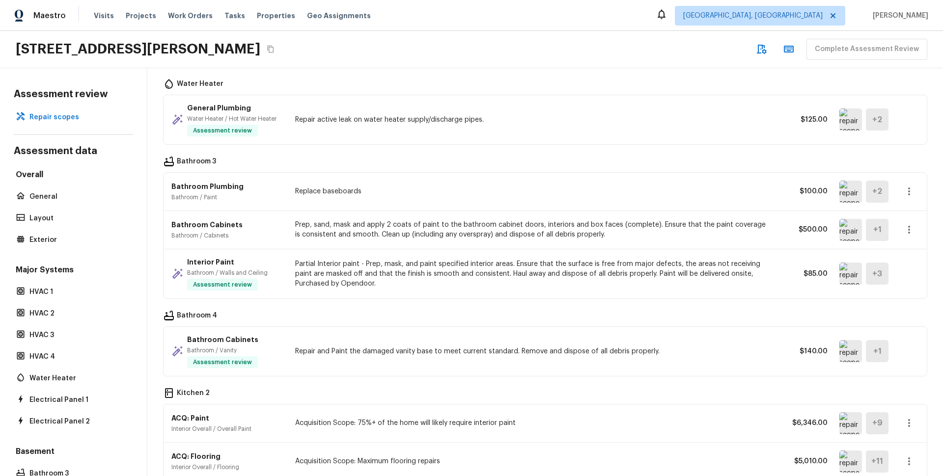
scroll to position [784, 0]
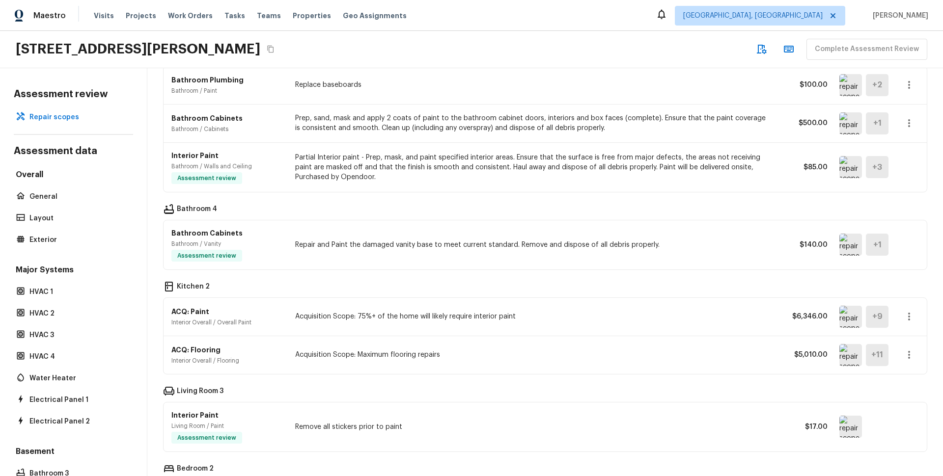
scroll to position [772, 0]
